Goal: Complete application form

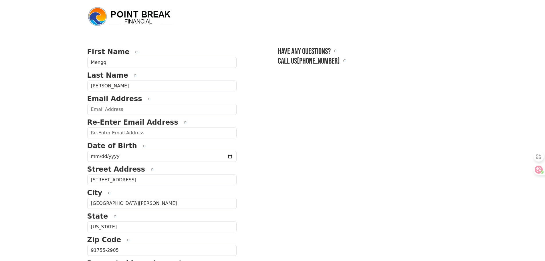
click at [144, 116] on form "First Name Mengqi Last Name [PERSON_NAME] Email Address Re-Enter Email Address …" at bounding box center [162, 251] width 150 height 408
click at [146, 112] on input "email" at bounding box center [162, 109] width 150 height 11
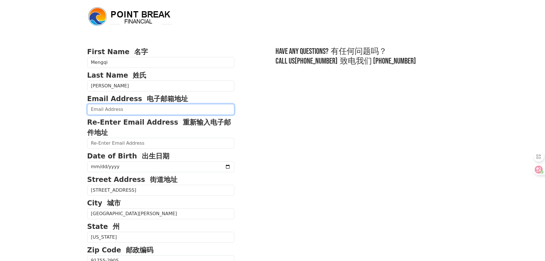
type input "braveryan0428@gmail.com"
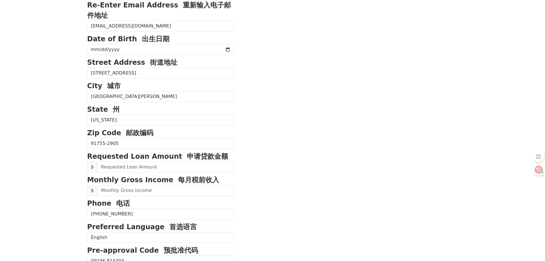
type input "(626) 788-6883"
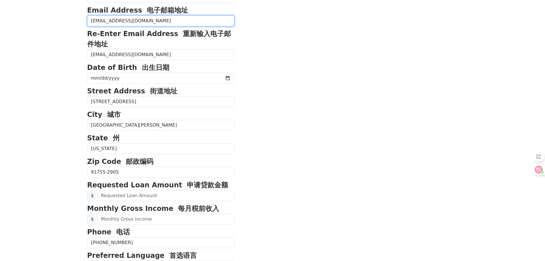
scroll to position [87, 0]
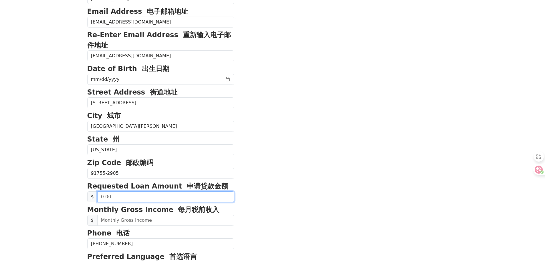
click at [123, 193] on input "text" at bounding box center [165, 196] width 137 height 11
type input "50,000.00"
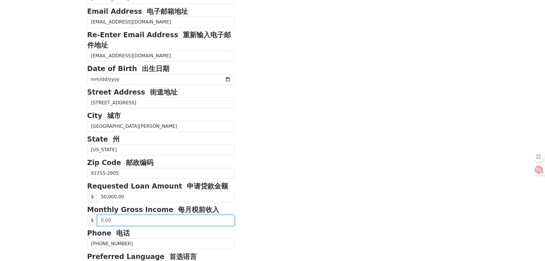
click at [118, 222] on input "text" at bounding box center [165, 220] width 137 height 11
type input "5,000.00"
click at [262, 181] on section "First Name 名字 Mengqi Last Name 姓氏 Zhou Email Address 电子邮箱地址 braveryan0428@gmail…" at bounding box center [272, 185] width 371 height 453
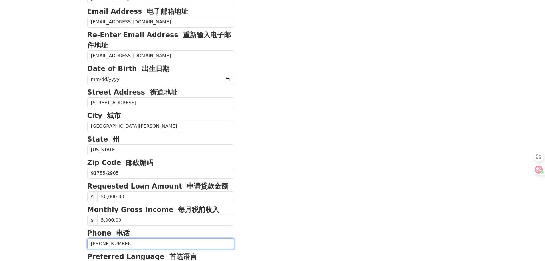
click at [155, 243] on input "(626) 788-6883" at bounding box center [160, 243] width 147 height 11
type input "(858) 322-7818"
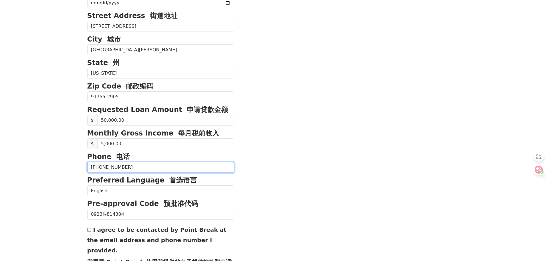
scroll to position [240, 0]
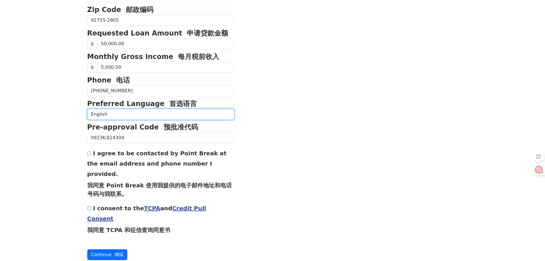
click at [152, 115] on select "English Spanish" at bounding box center [160, 114] width 147 height 11
click at [90, 154] on input "I agree to be contacted by Point Break at the email address and phone number I …" at bounding box center [89, 153] width 4 height 4
checkbox input "true"
click at [88, 206] on input "I consent to the TCPA and Credit Pull Consent 我同意 TCPA 和征信查询同意书" at bounding box center [89, 208] width 4 height 4
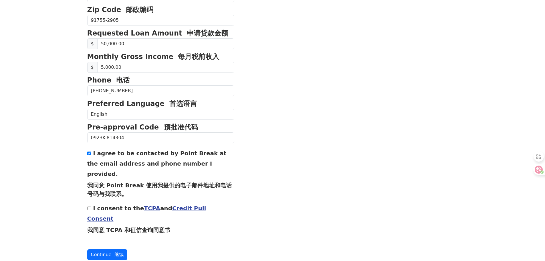
checkbox input "true"
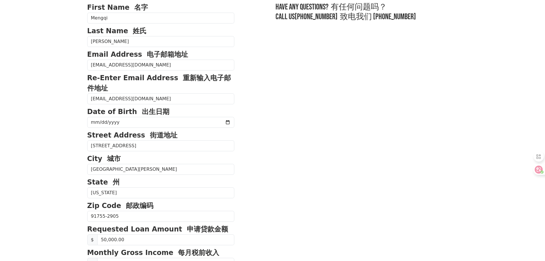
scroll to position [0, 0]
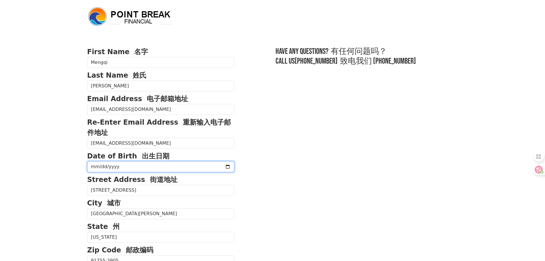
click at [175, 162] on input "date" at bounding box center [160, 166] width 147 height 11
click at [107, 175] on strong "Street Address 街道地址" at bounding box center [132, 179] width 90 height 8
click at [102, 166] on input "date" at bounding box center [160, 166] width 147 height 11
click at [108, 166] on input "date" at bounding box center [160, 166] width 147 height 11
click at [103, 166] on input "date" at bounding box center [160, 166] width 147 height 11
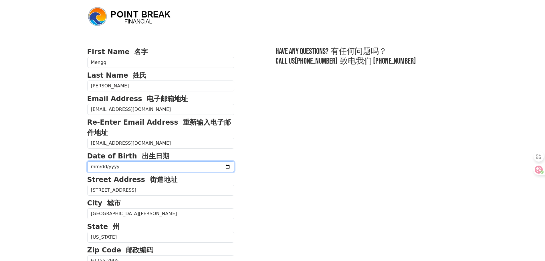
click at [106, 167] on input "date" at bounding box center [160, 166] width 147 height 11
type input "1989-05-08"
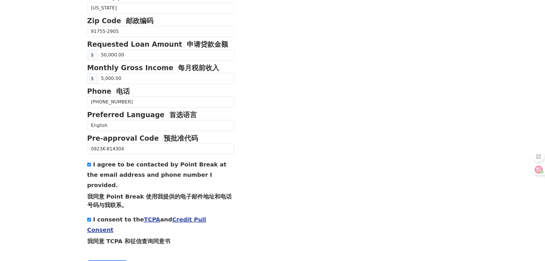
scroll to position [240, 0]
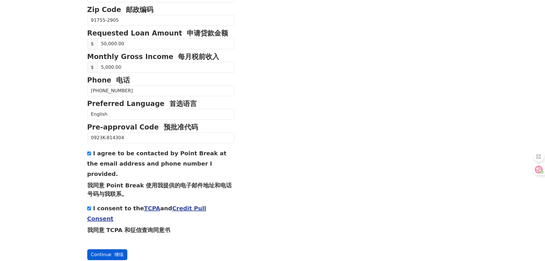
click at [110, 249] on button "Continue 继续" at bounding box center [107, 254] width 40 height 11
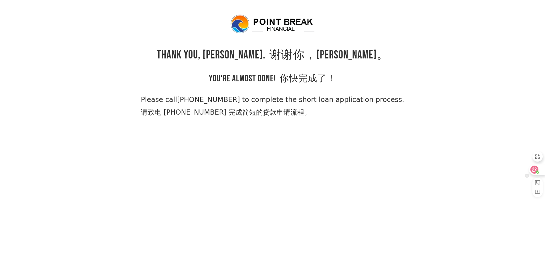
click at [533, 168] on icon at bounding box center [535, 170] width 6 height 6
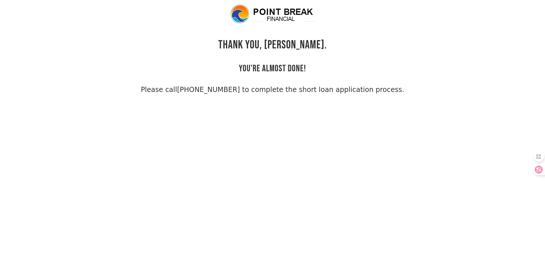
scroll to position [14, 0]
